Goal: Task Accomplishment & Management: Complete application form

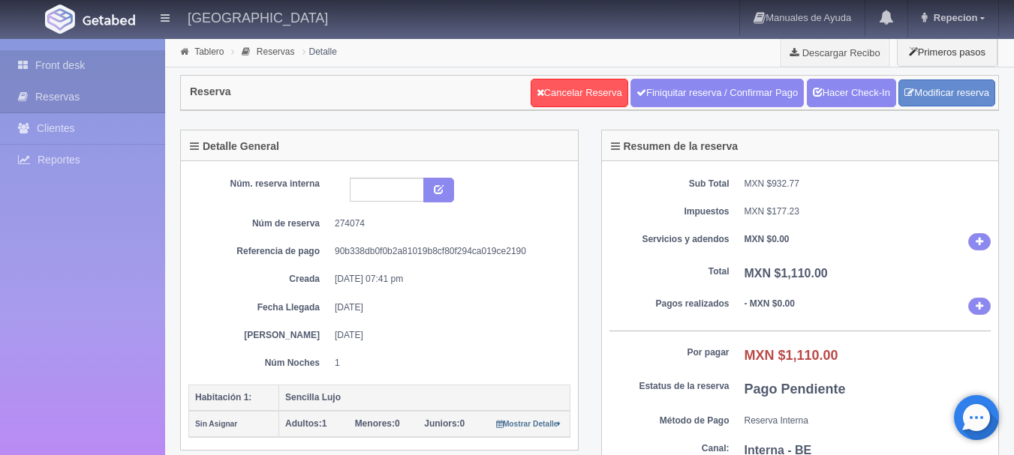
click at [94, 59] on link "Front desk" at bounding box center [82, 65] width 165 height 31
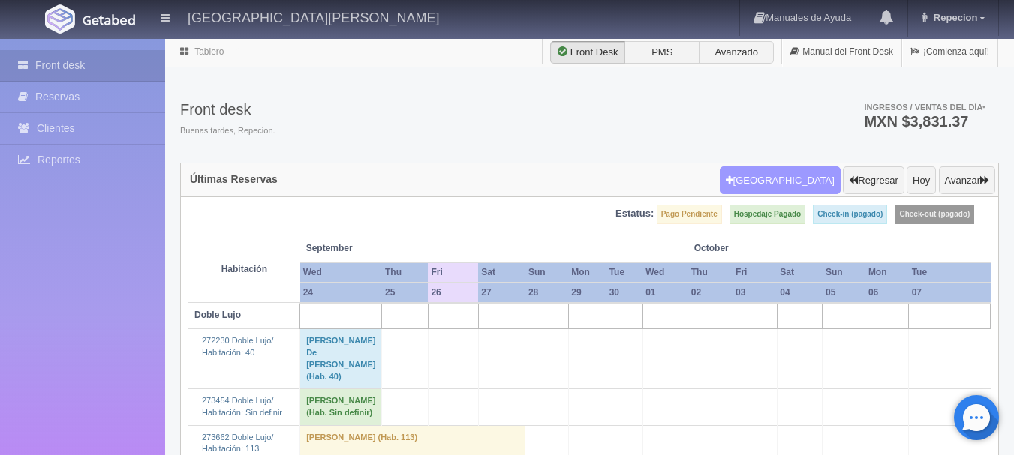
click at [798, 179] on button "[GEOGRAPHIC_DATA]" at bounding box center [780, 181] width 121 height 29
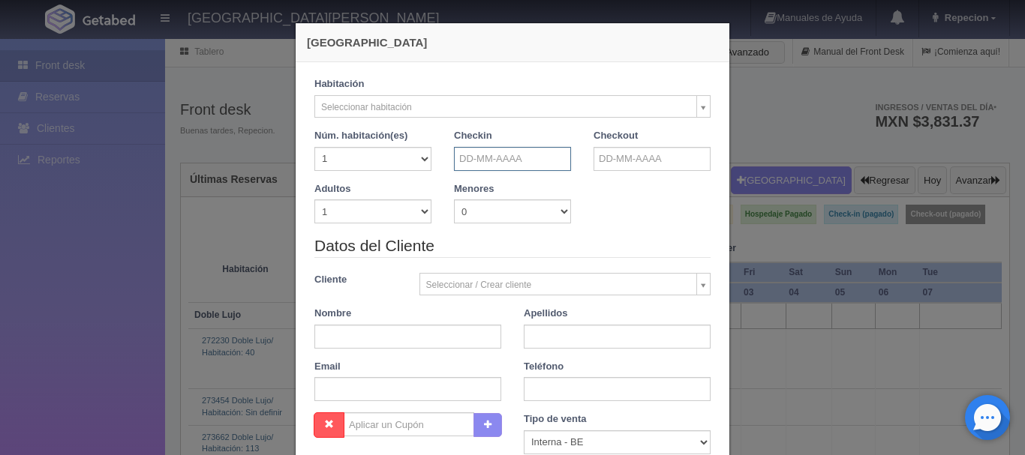
click at [476, 164] on input "text" at bounding box center [512, 159] width 117 height 24
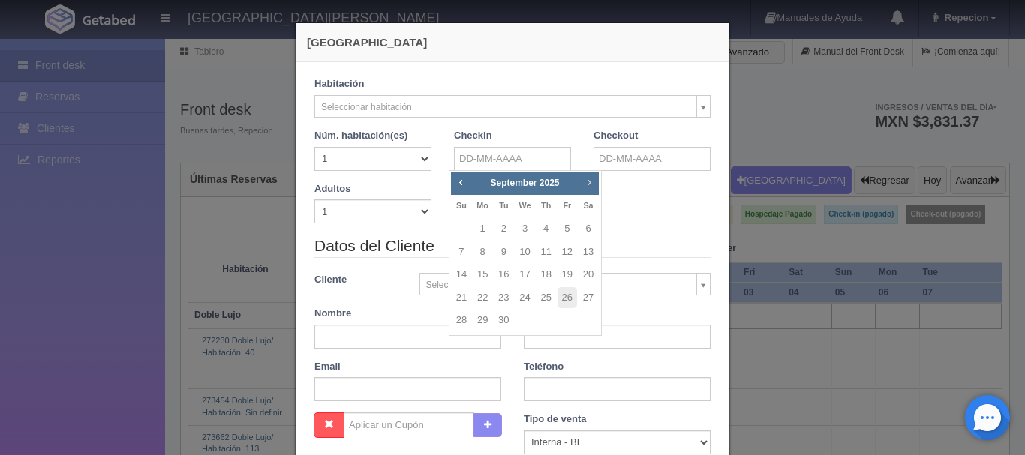
click at [587, 183] on span "Next" at bounding box center [589, 182] width 12 height 12
checkbox input "false"
click at [567, 231] on link "3" at bounding box center [567, 229] width 20 height 22
type input "[DATE]"
checkbox input "false"
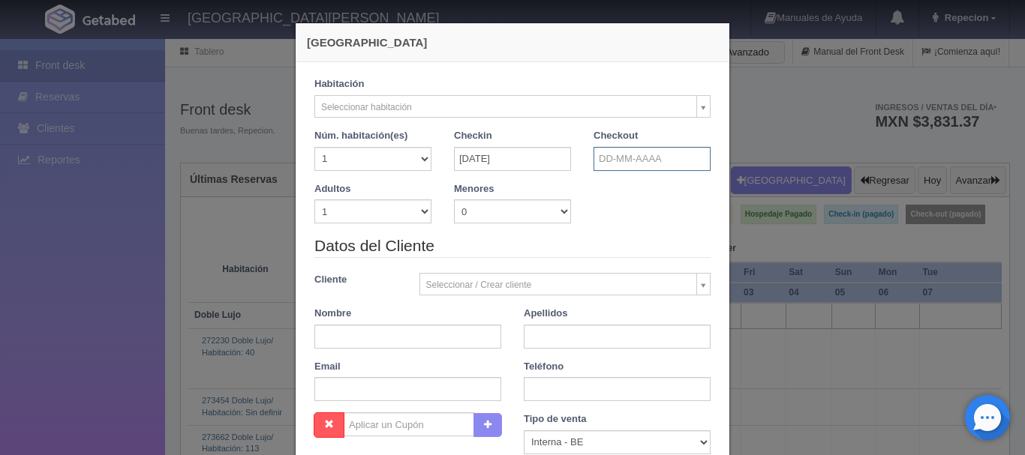
click at [622, 159] on input "text" at bounding box center [651, 159] width 117 height 24
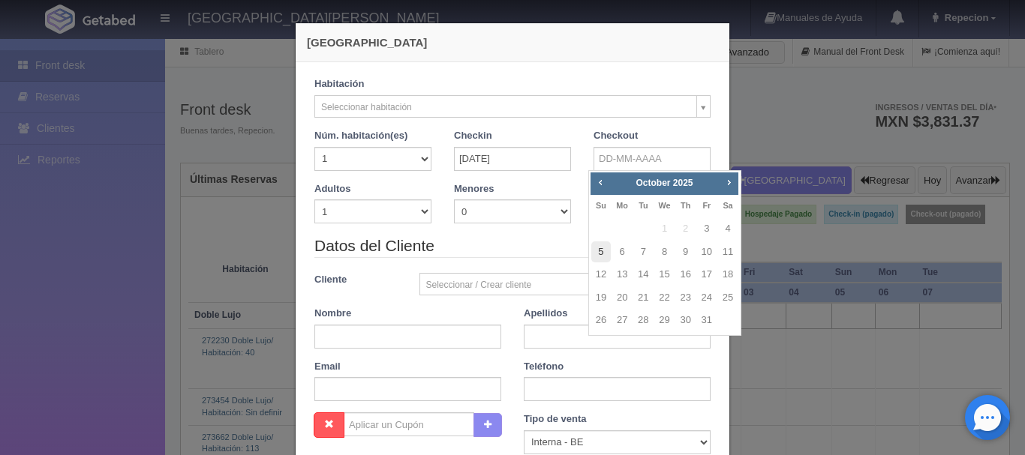
click at [601, 257] on link "5" at bounding box center [601, 253] width 20 height 22
type input "[DATE]"
checkbox input "false"
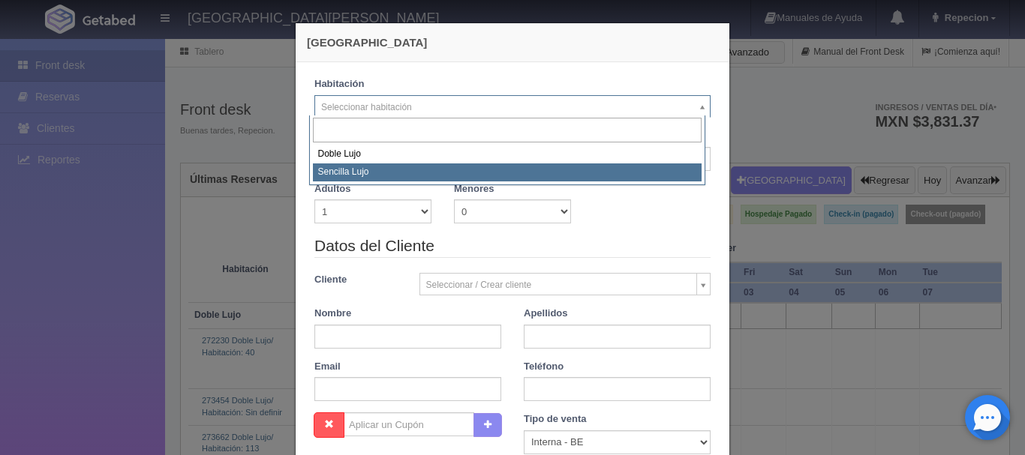
select select "576"
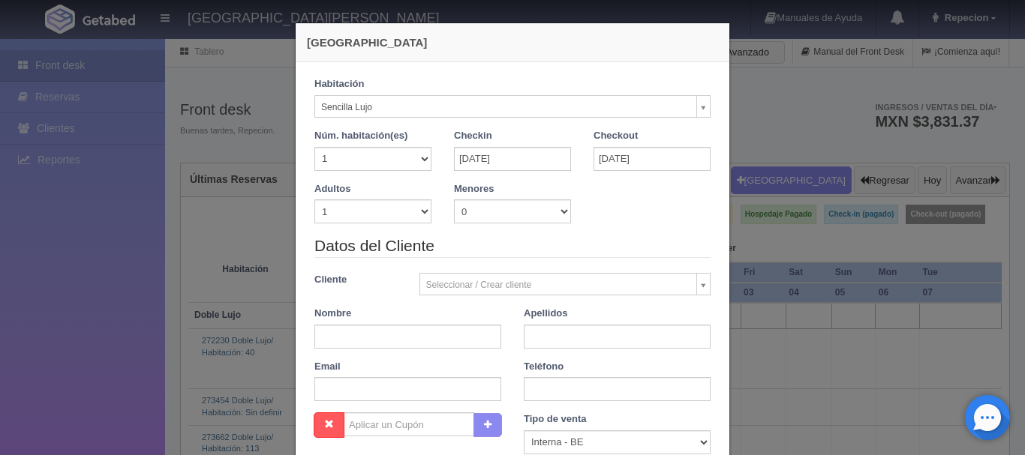
checkbox input "false"
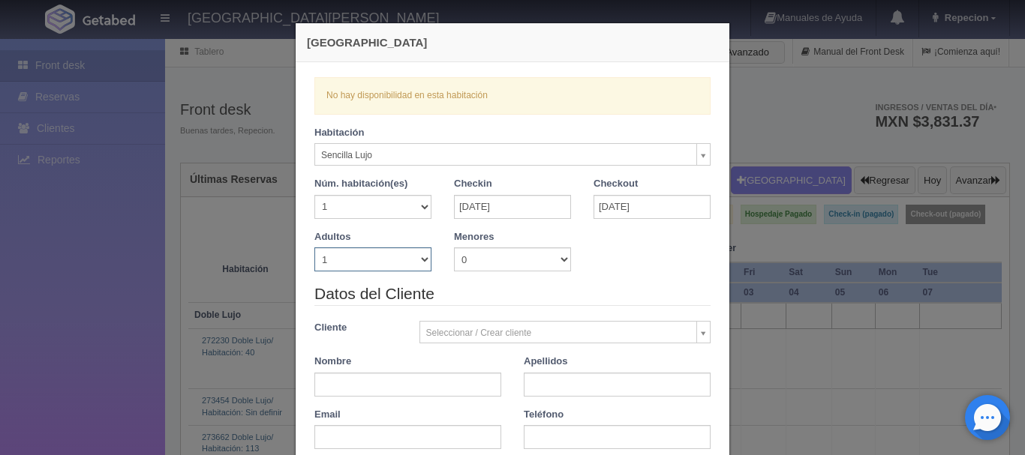
click at [384, 266] on select "1 2 3 4 5 6 7 8 9 10" at bounding box center [372, 260] width 117 height 24
select select "2"
click at [314, 248] on select "1 2 3 4 5 6 7 8 9 10" at bounding box center [372, 260] width 117 height 24
checkbox input "false"
click at [122, 185] on div "[GEOGRAPHIC_DATA] Verficando disponibilidad No hay disponibilidad en esta habit…" at bounding box center [512, 227] width 1025 height 455
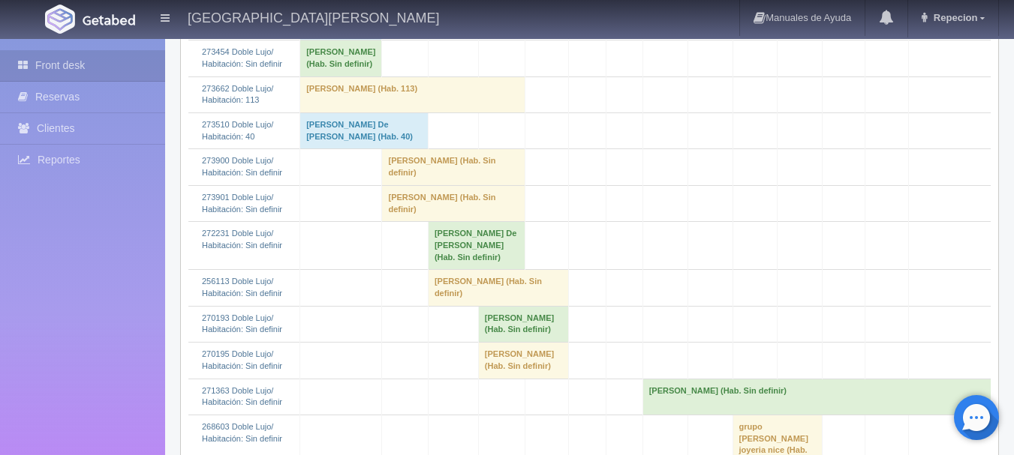
scroll to position [375, 0]
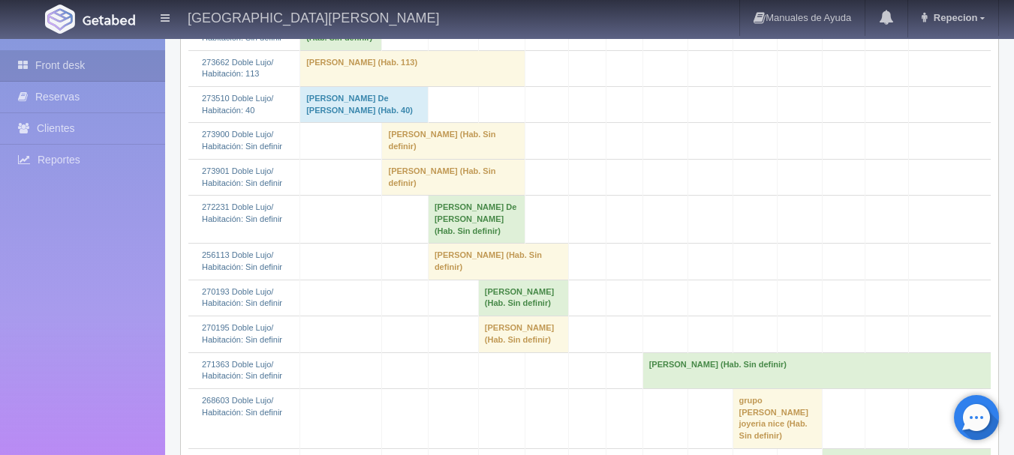
click at [457, 280] on td "[PERSON_NAME] (Hab. Sin definir)" at bounding box center [498, 262] width 140 height 36
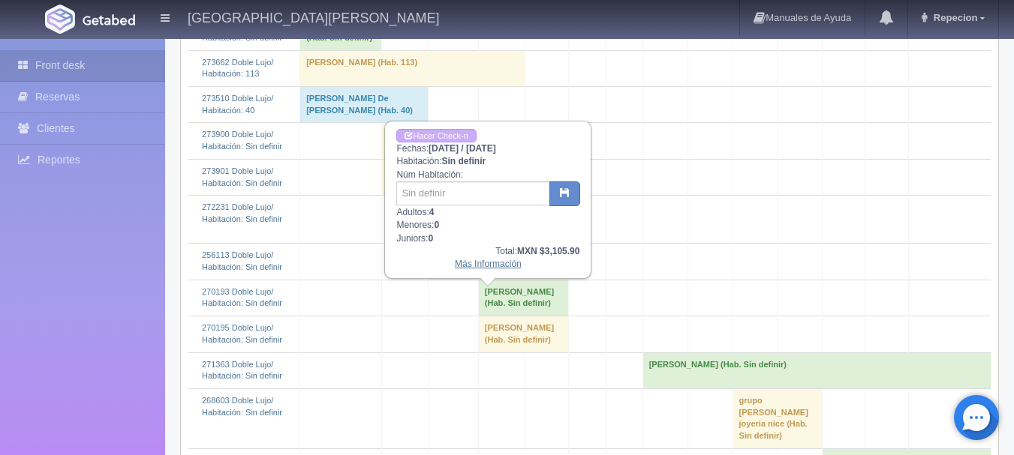
click at [504, 268] on link "Más Información" at bounding box center [488, 264] width 67 height 11
